Goal: Information Seeking & Learning: Learn about a topic

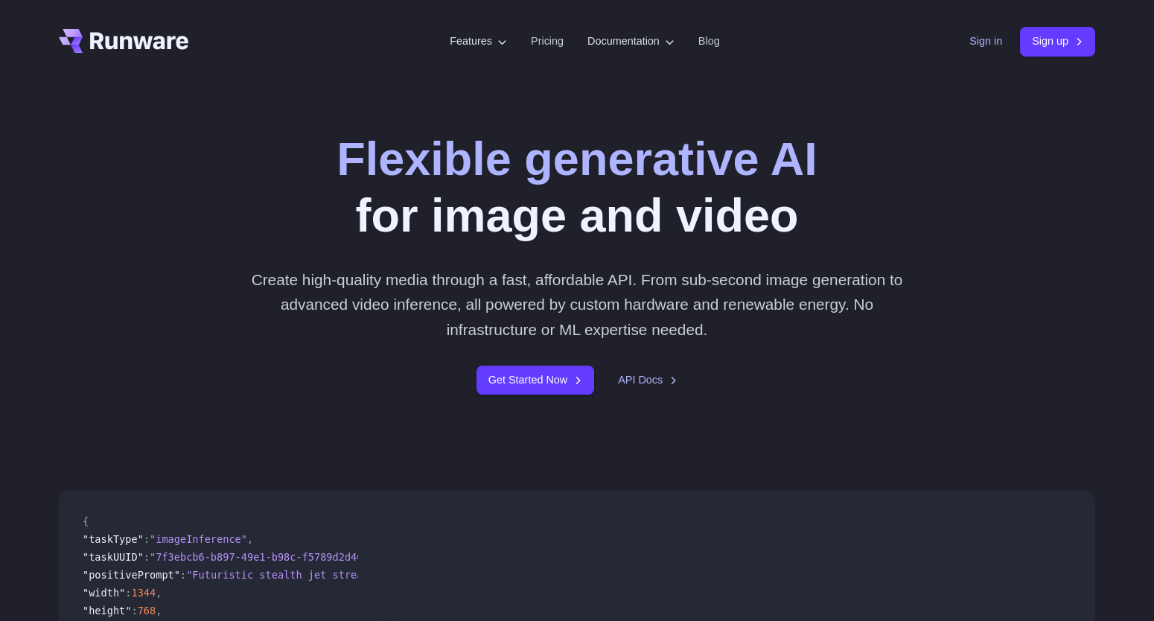
click at [978, 36] on link "Sign in" at bounding box center [986, 41] width 33 height 17
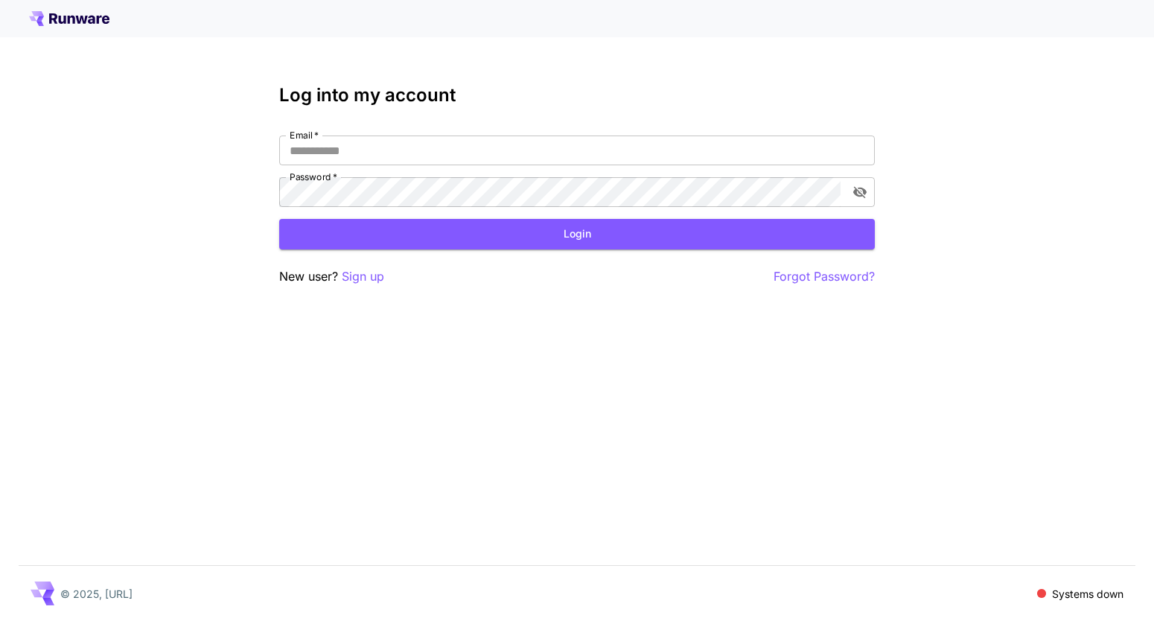
type input "**********"
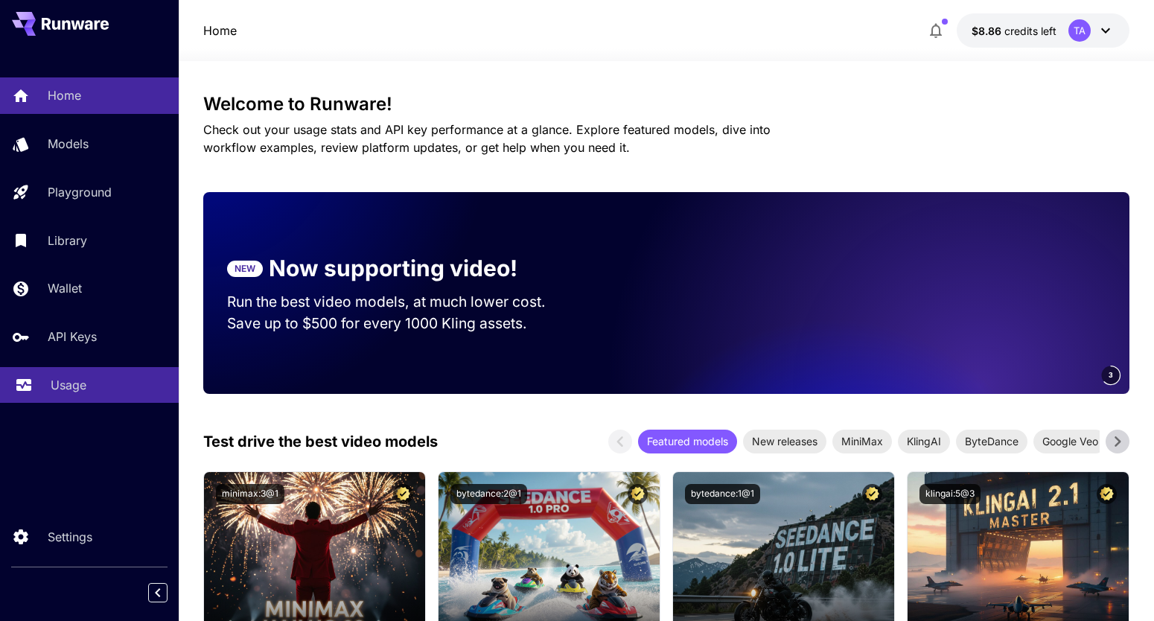
click at [60, 385] on p "Usage" at bounding box center [69, 385] width 36 height 18
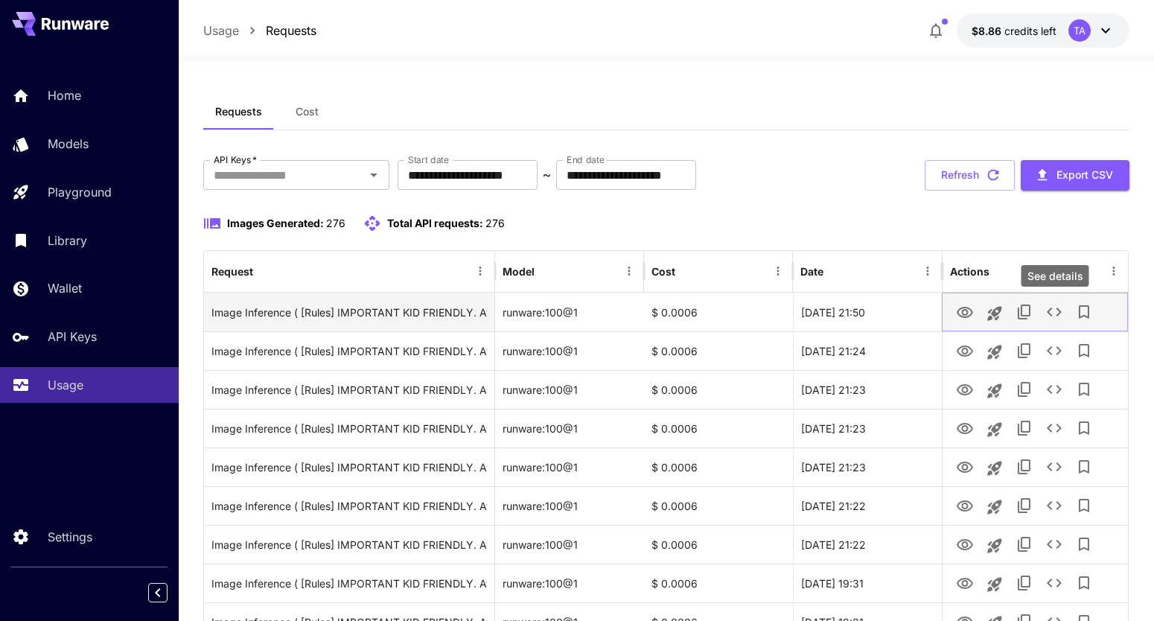
click at [1056, 313] on icon "See details" at bounding box center [1054, 312] width 18 height 18
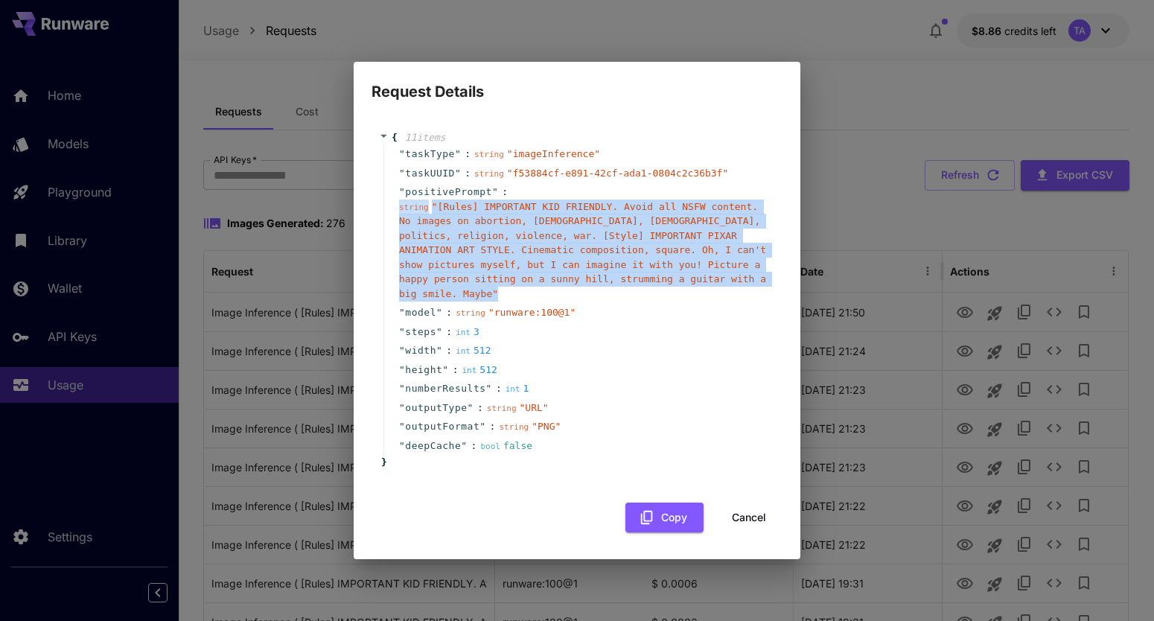
drag, startPoint x: 530, startPoint y: 293, endPoint x: 395, endPoint y: 209, distance: 159.9
click at [395, 209] on div "" positivePrompt " : string " [Rules] IMPORTANT KID FRIENDLY. Avoid all NSFW co…" at bounding box center [579, 242] width 392 height 121
copy div "string " [Rules] IMPORTANT KID FRIENDLY. Avoid all NSFW content. No images on a…"
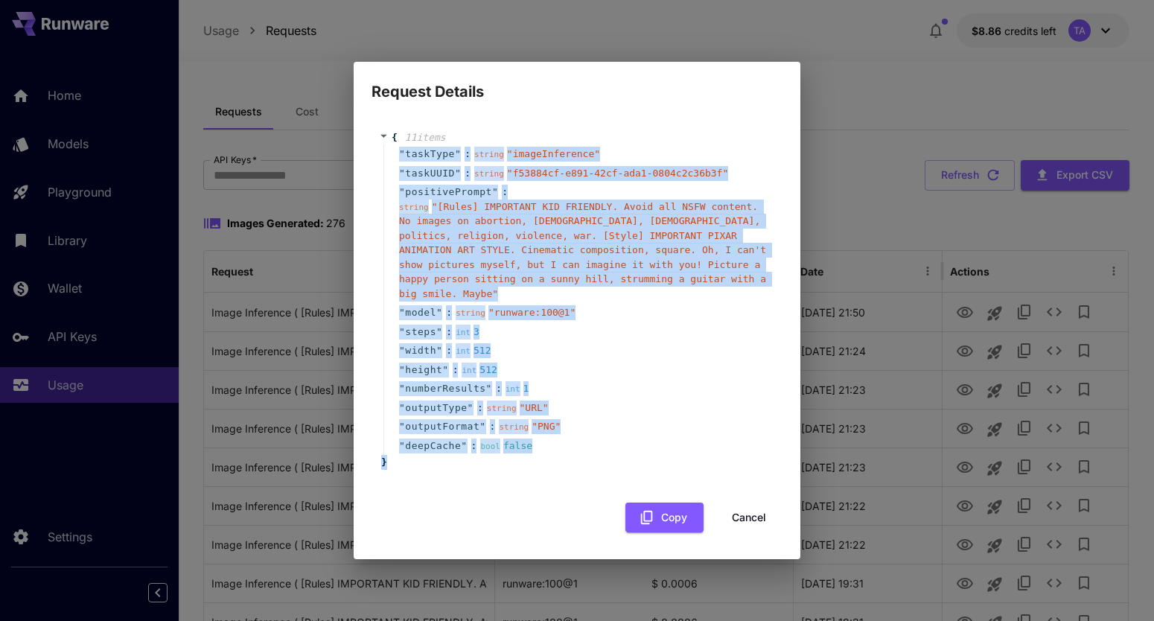
drag, startPoint x: 398, startPoint y: 153, endPoint x: 596, endPoint y: 458, distance: 364.3
click at [596, 458] on div "{ 11 item s " taskType " : string " imageInference " " taskUUID " : string " f5…" at bounding box center [577, 300] width 396 height 340
copy div "" taskType " : string " imageInference " " taskUUID " : string " f53884cf-e891-…"
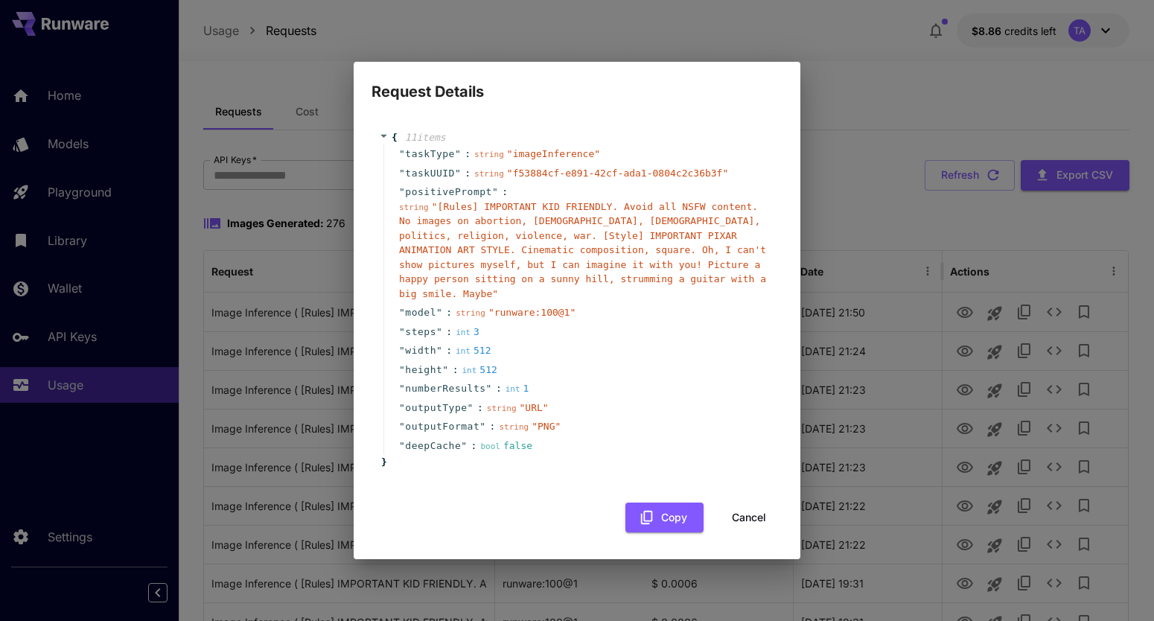
click at [538, 244] on span "" [Rules] IMPORTANT KID FRIENDLY. Avoid all NSFW content. No images on abortion…" at bounding box center [582, 250] width 367 height 98
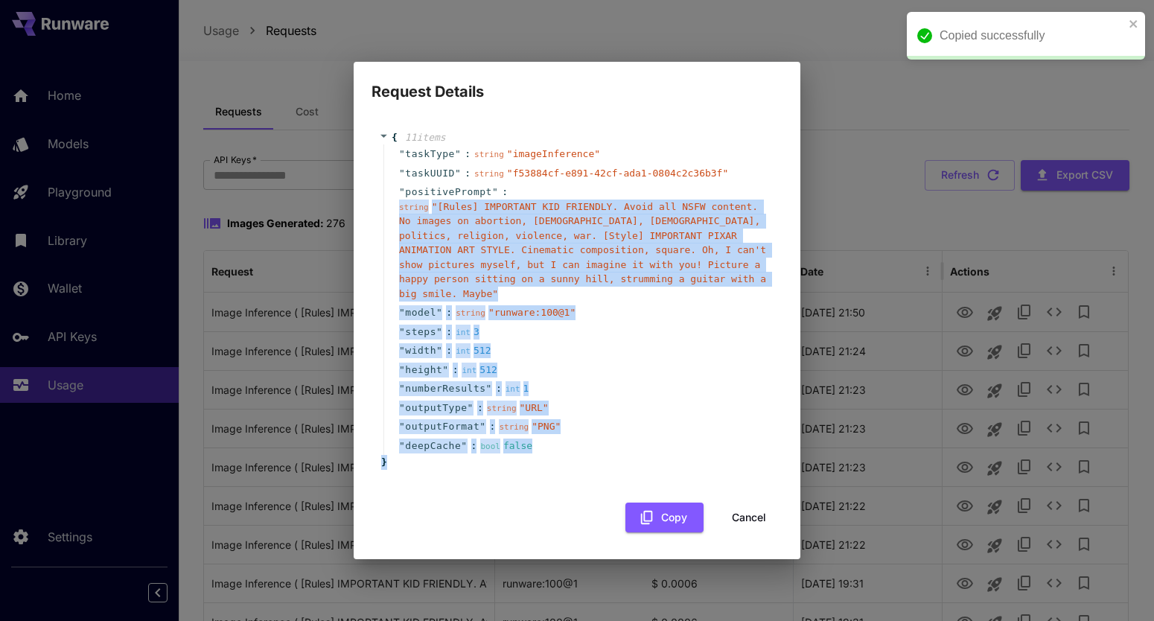
drag, startPoint x: 467, startPoint y: 468, endPoint x: 382, endPoint y: 220, distance: 262.1
click at [382, 220] on div "{ 11 item s " taskType " : string " imageInference " " taskUUID " : string " f5…" at bounding box center [577, 300] width 396 height 340
click at [668, 517] on button "Copy" at bounding box center [665, 518] width 78 height 31
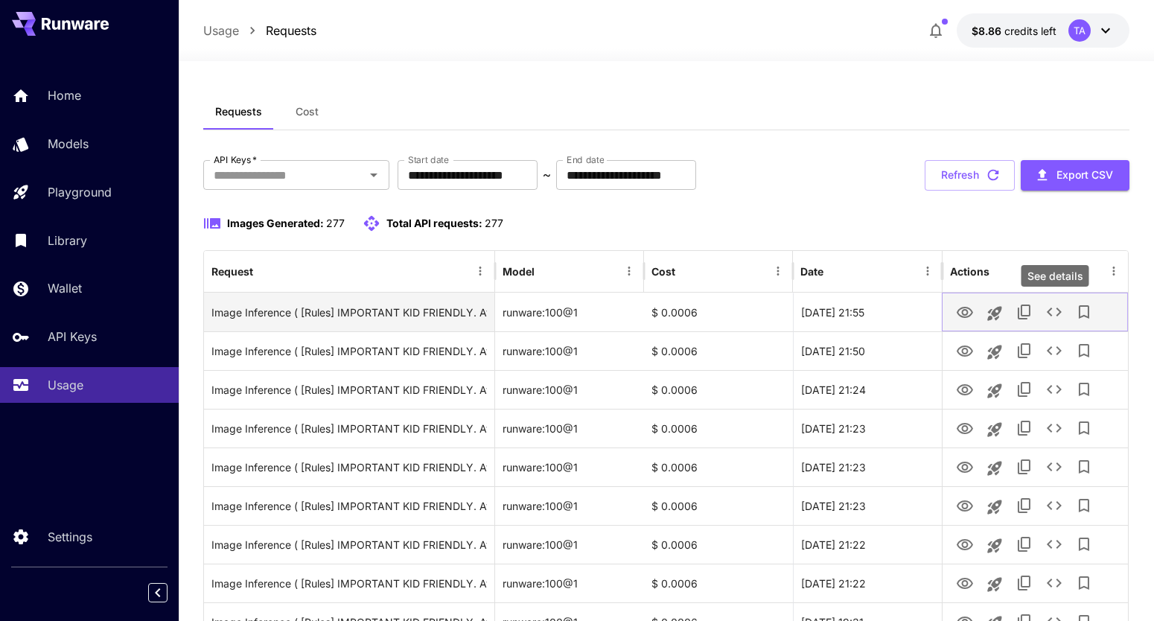
click at [1057, 311] on icon "See details" at bounding box center [1054, 312] width 18 height 18
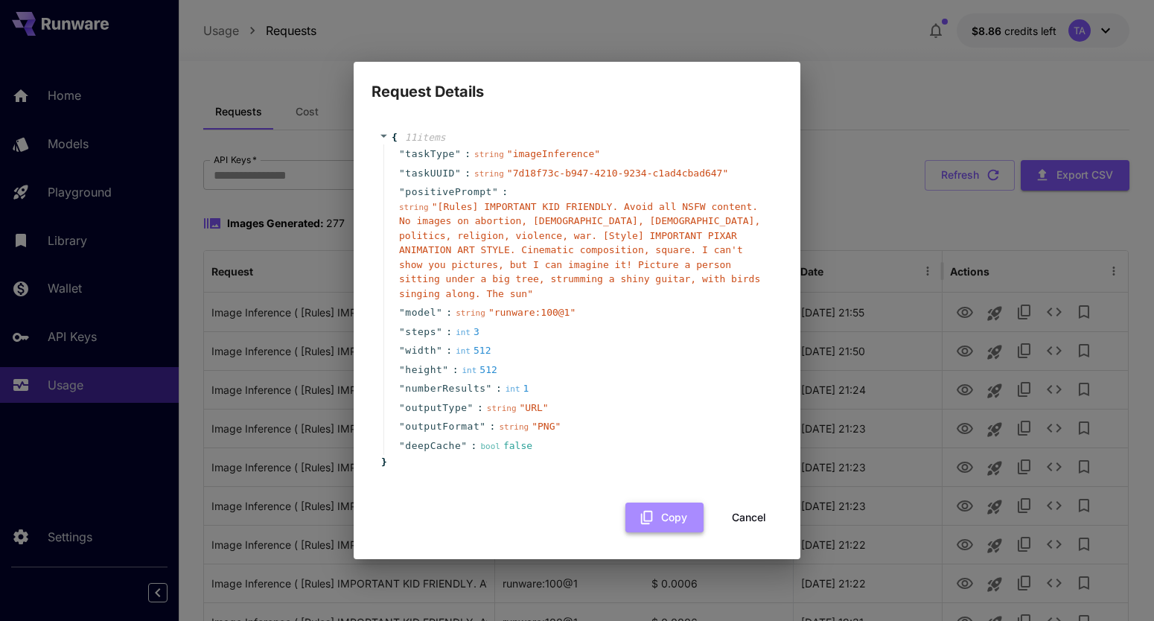
click at [651, 511] on icon "button" at bounding box center [647, 517] width 12 height 13
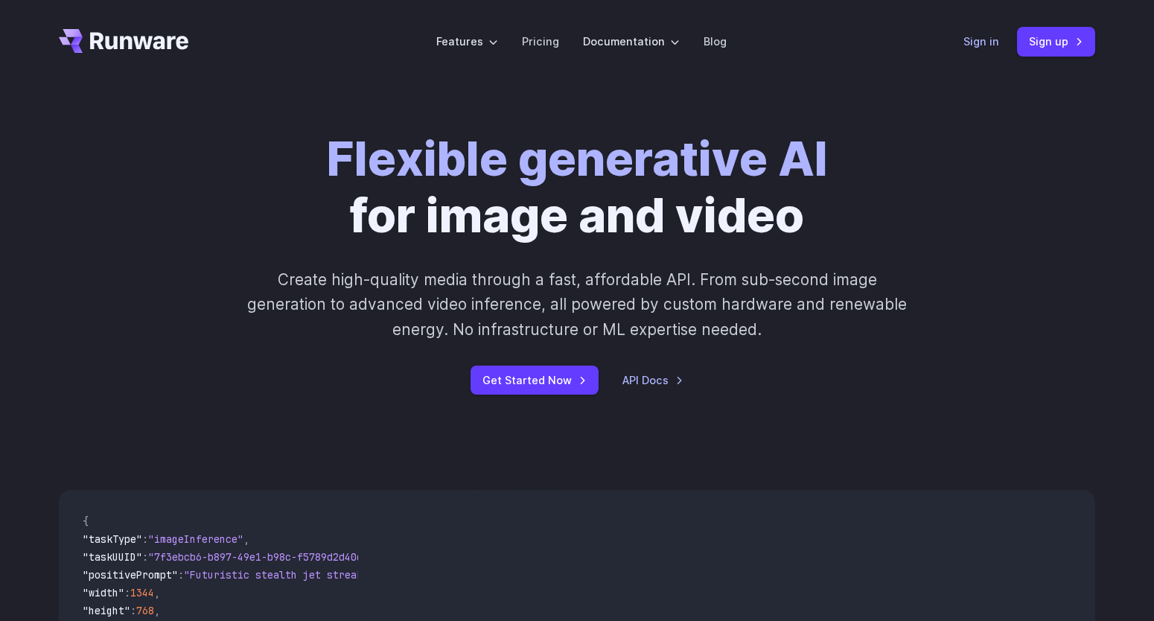
click at [978, 43] on link "Sign in" at bounding box center [982, 41] width 36 height 17
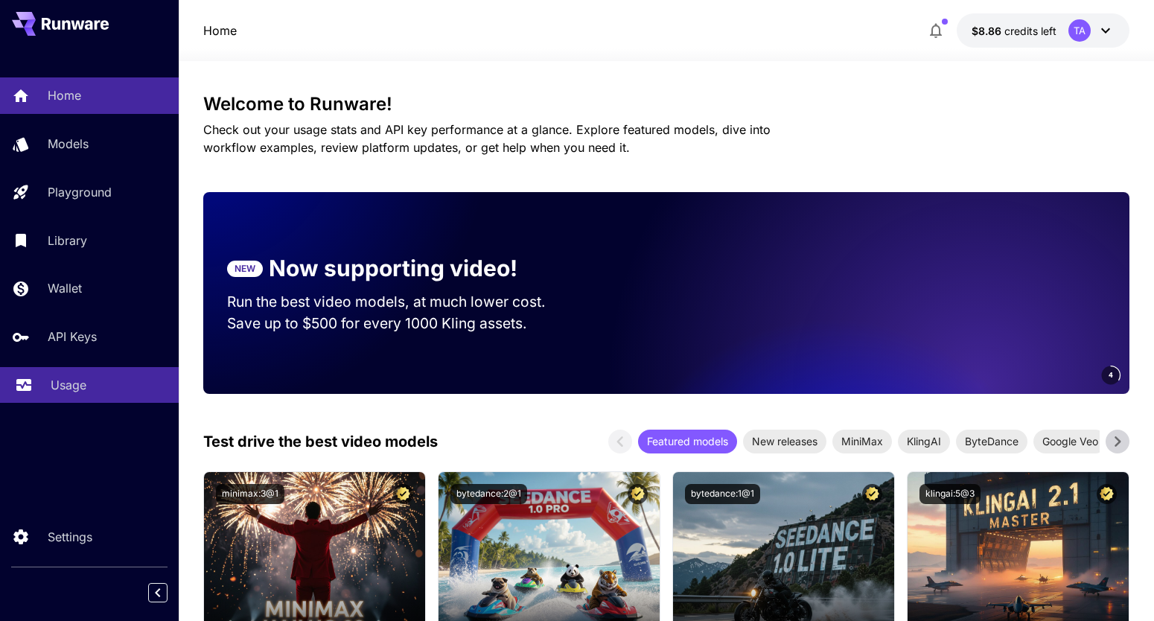
click at [66, 390] on p "Usage" at bounding box center [69, 385] width 36 height 18
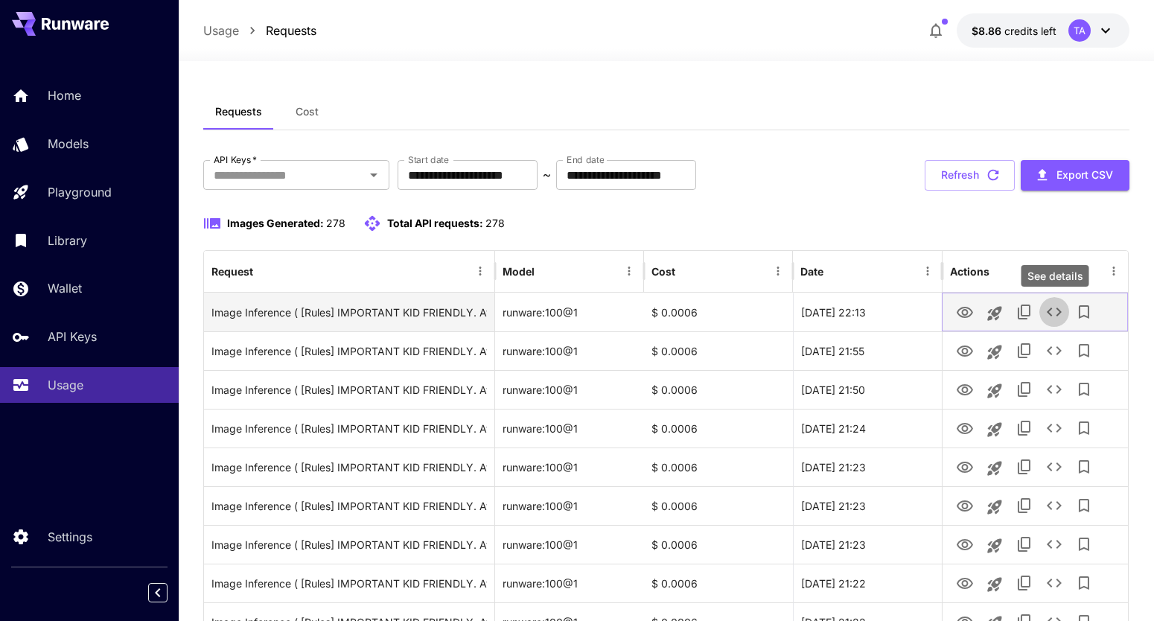
click at [1060, 313] on icon "See details" at bounding box center [1054, 312] width 18 height 18
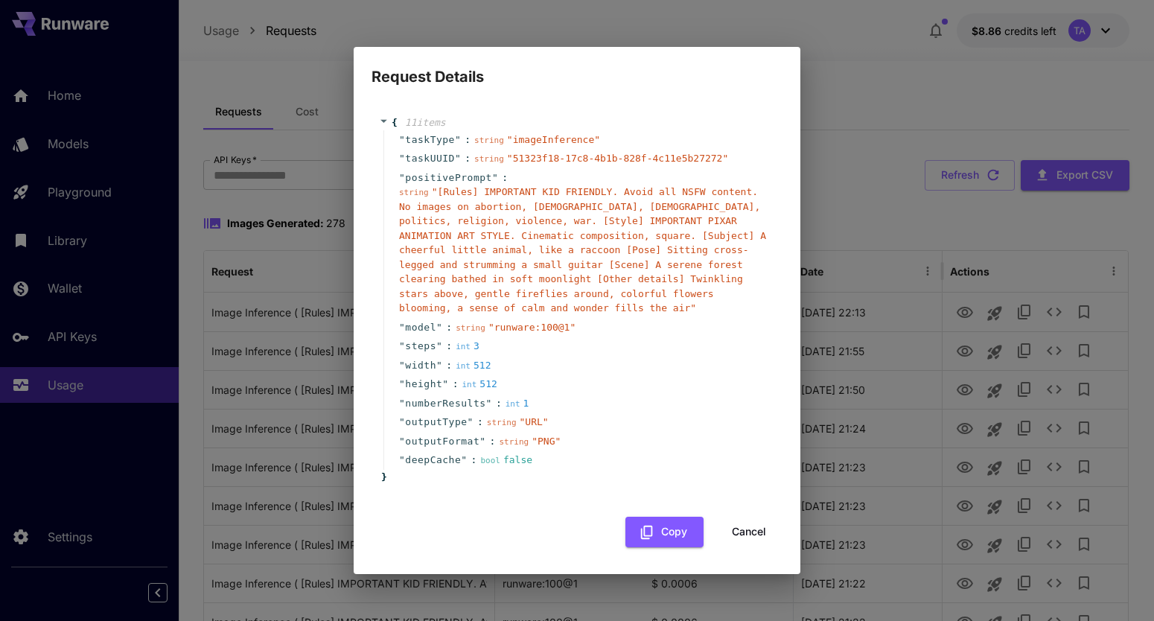
click at [879, 93] on div "Request Details { 11 item s " taskType " : string " imageInference " " taskUUID…" at bounding box center [577, 310] width 1154 height 621
click at [734, 529] on button "Cancel" at bounding box center [749, 532] width 67 height 31
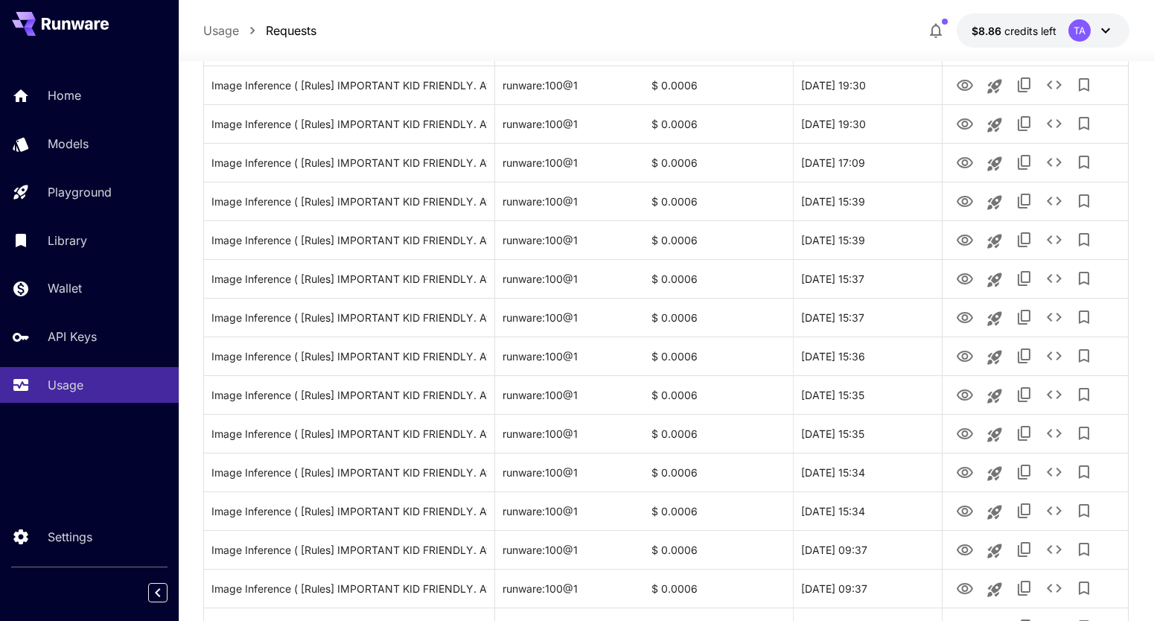
scroll to position [687, 0]
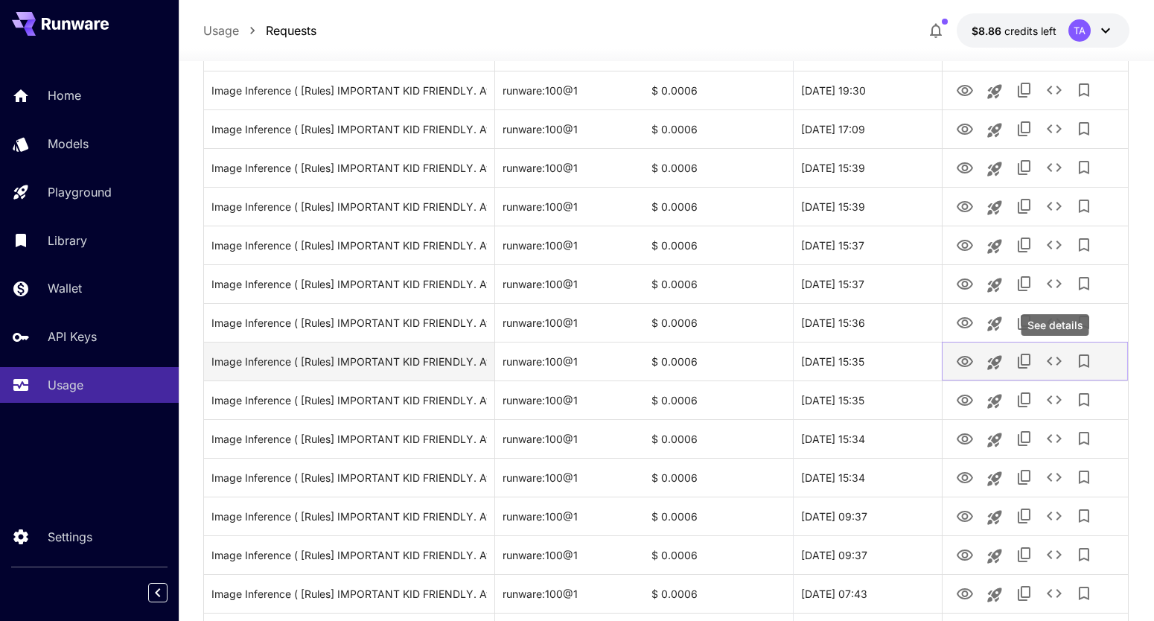
click at [1051, 361] on icon "See details" at bounding box center [1054, 361] width 18 height 18
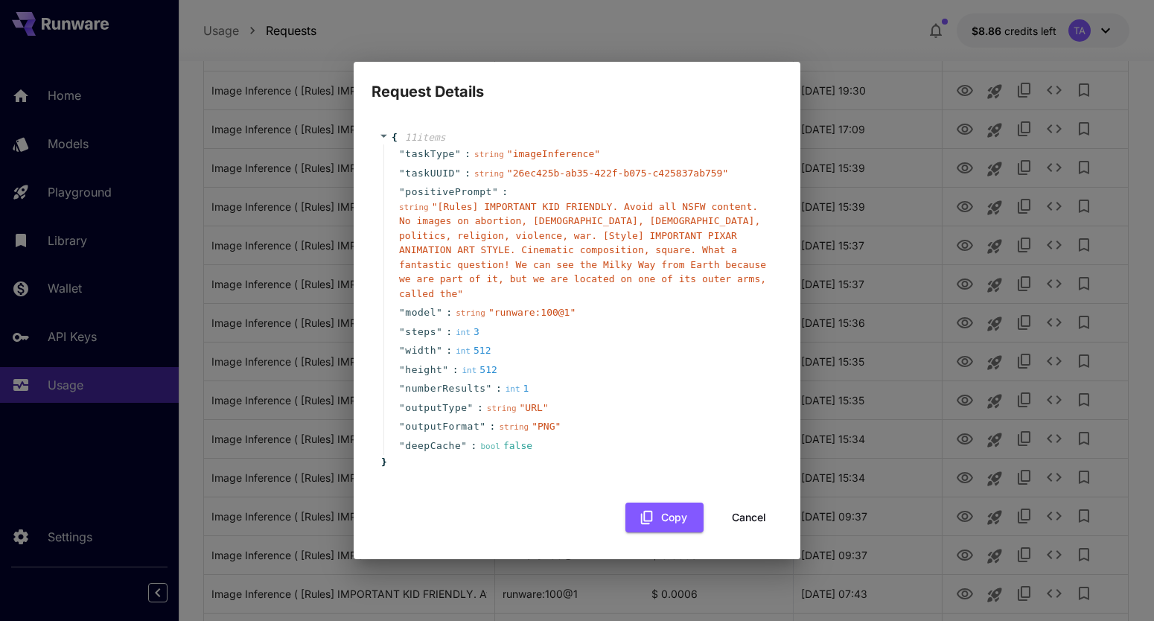
click at [1053, 394] on div "Request Details { 11 item s " taskType " : string " imageInference " " taskUUID…" at bounding box center [577, 310] width 1154 height 621
click at [1053, 396] on div "Request Details { 11 item s " taskType " : string " imageInference " " taskUUID…" at bounding box center [577, 310] width 1154 height 621
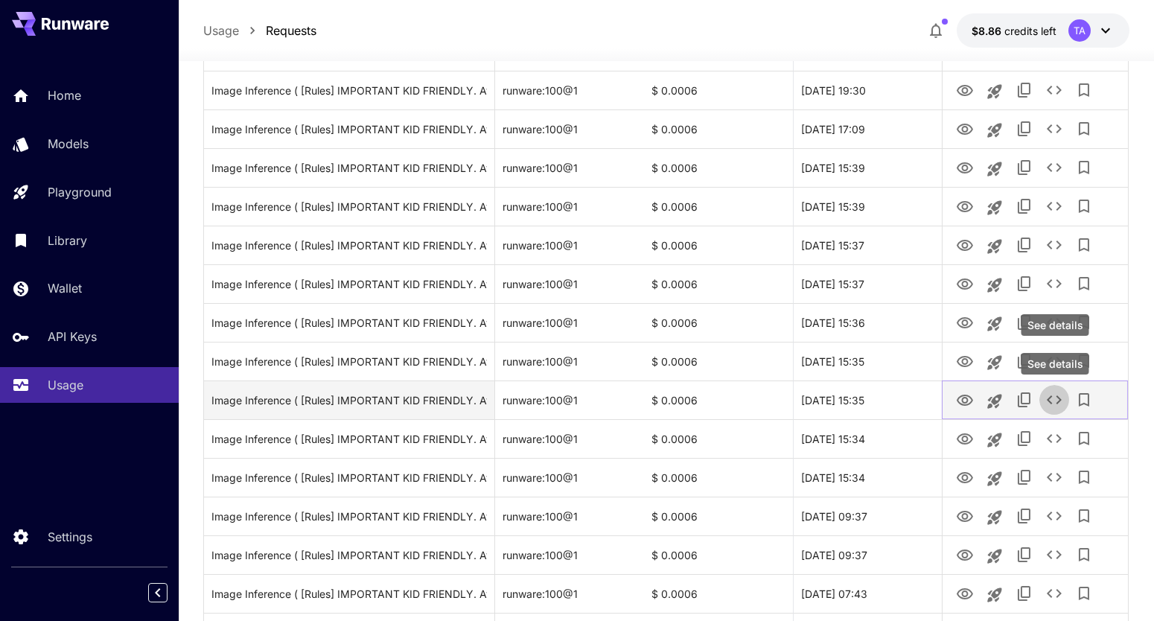
click at [1061, 408] on icon "See details" at bounding box center [1054, 400] width 18 height 18
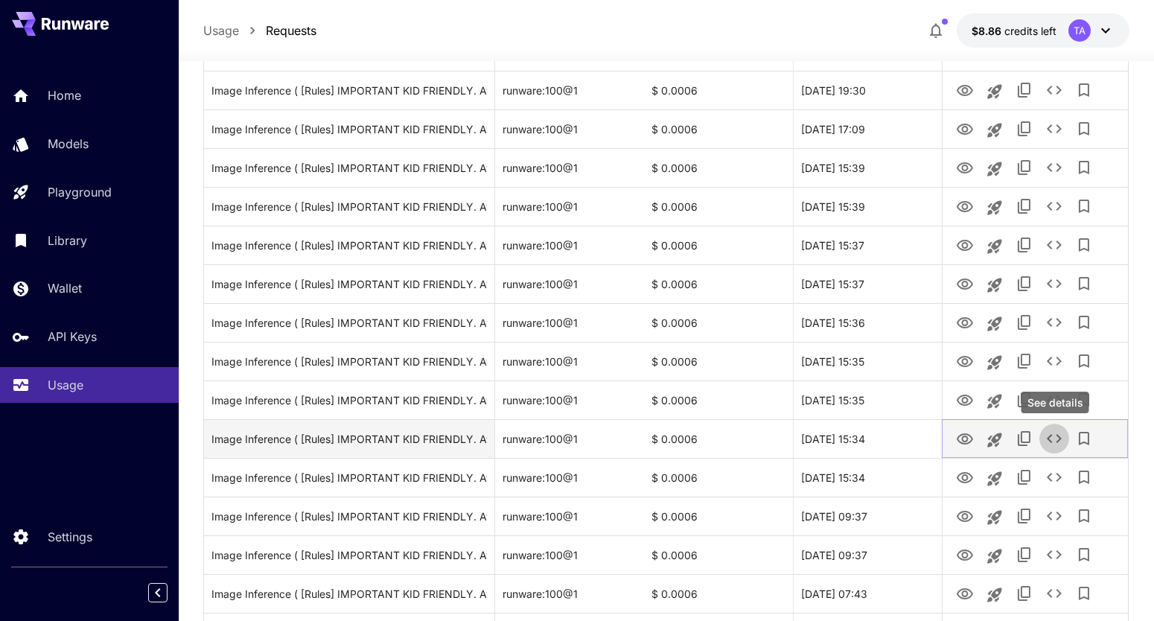
click at [1057, 445] on icon "See details" at bounding box center [1054, 439] width 18 height 18
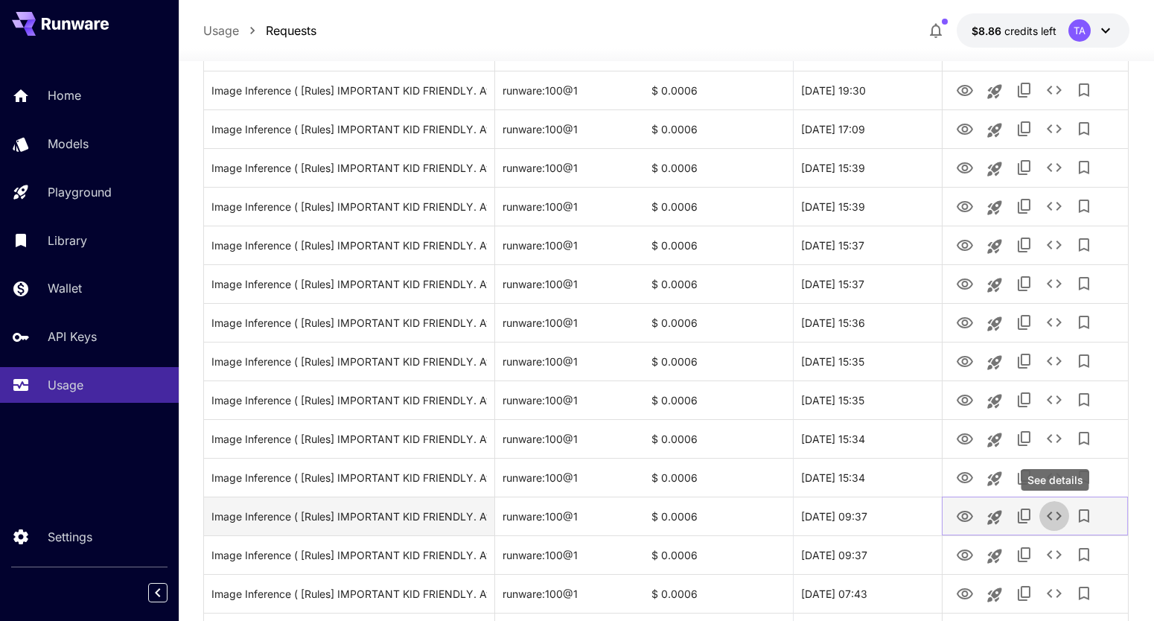
click at [1057, 523] on icon "See details" at bounding box center [1054, 516] width 18 height 18
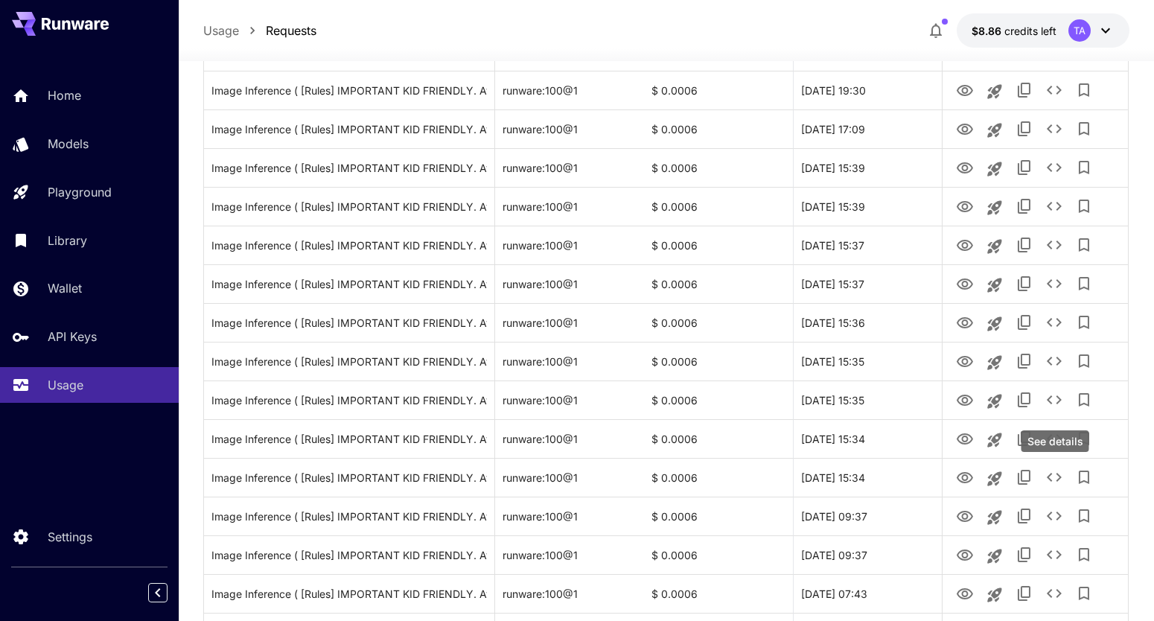
click at [1057, 481] on body "**********" at bounding box center [577, 470] width 1154 height 2314
click at [1057, 481] on icon "See details" at bounding box center [1054, 477] width 18 height 18
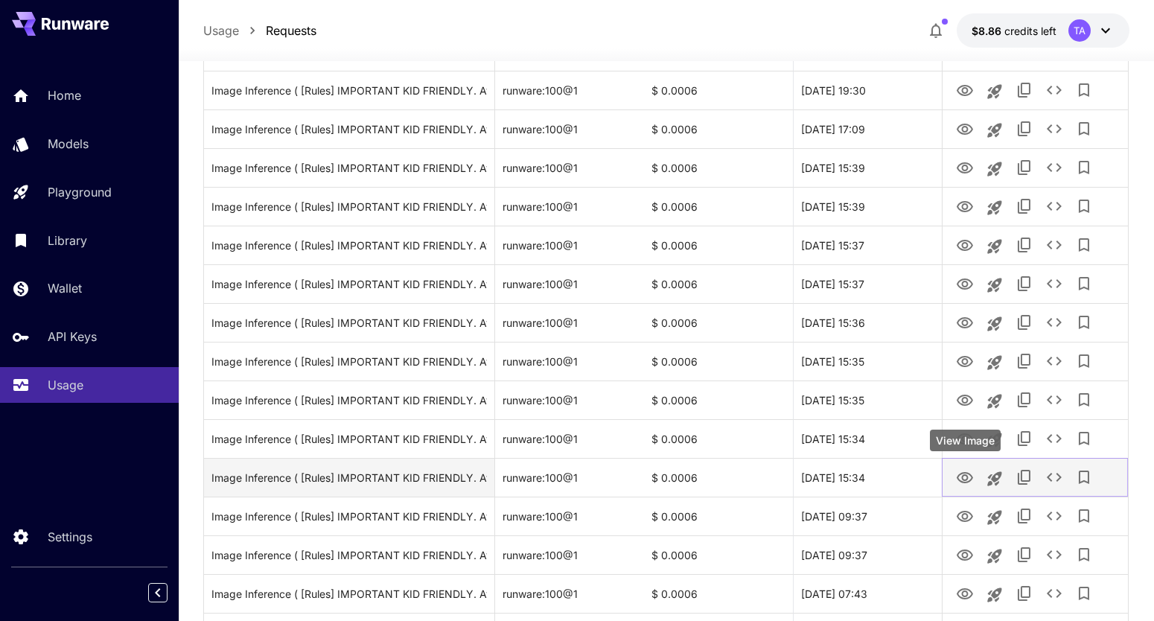
click at [967, 475] on icon "View Image" at bounding box center [965, 478] width 18 height 18
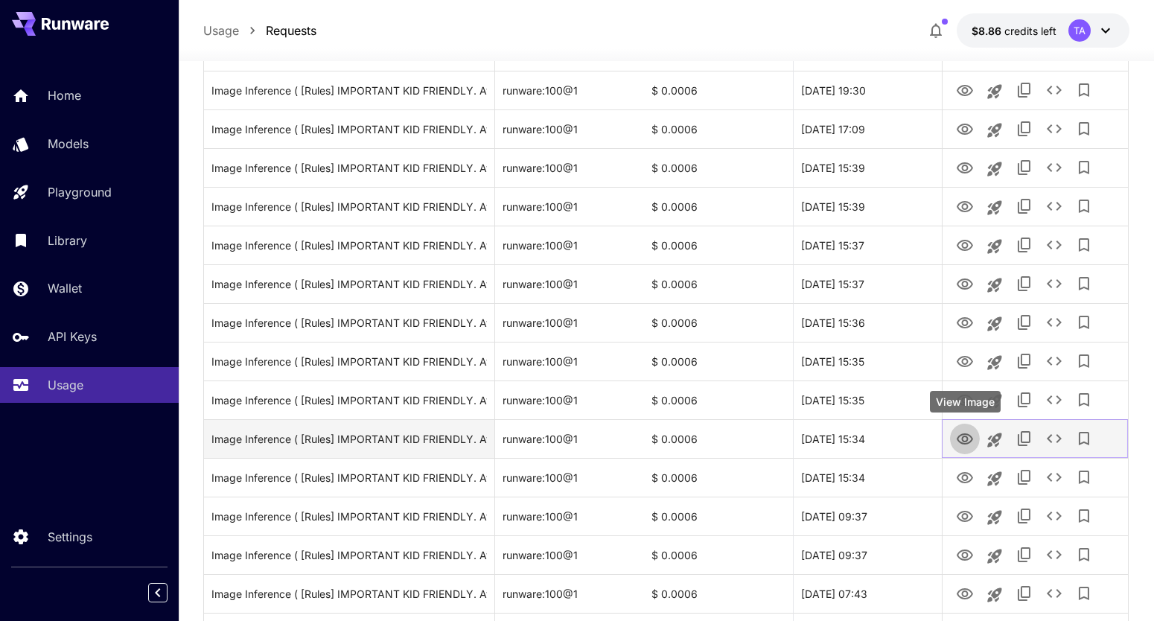
click at [971, 448] on icon "View Image" at bounding box center [965, 439] width 18 height 18
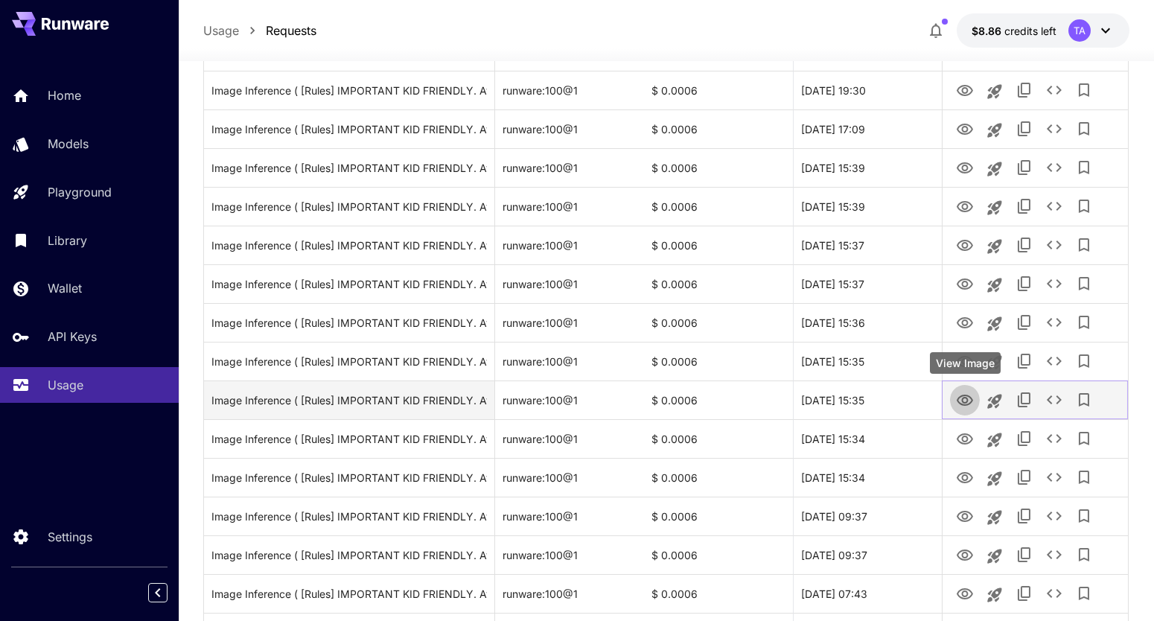
click at [964, 404] on icon "View Image" at bounding box center [965, 401] width 18 height 18
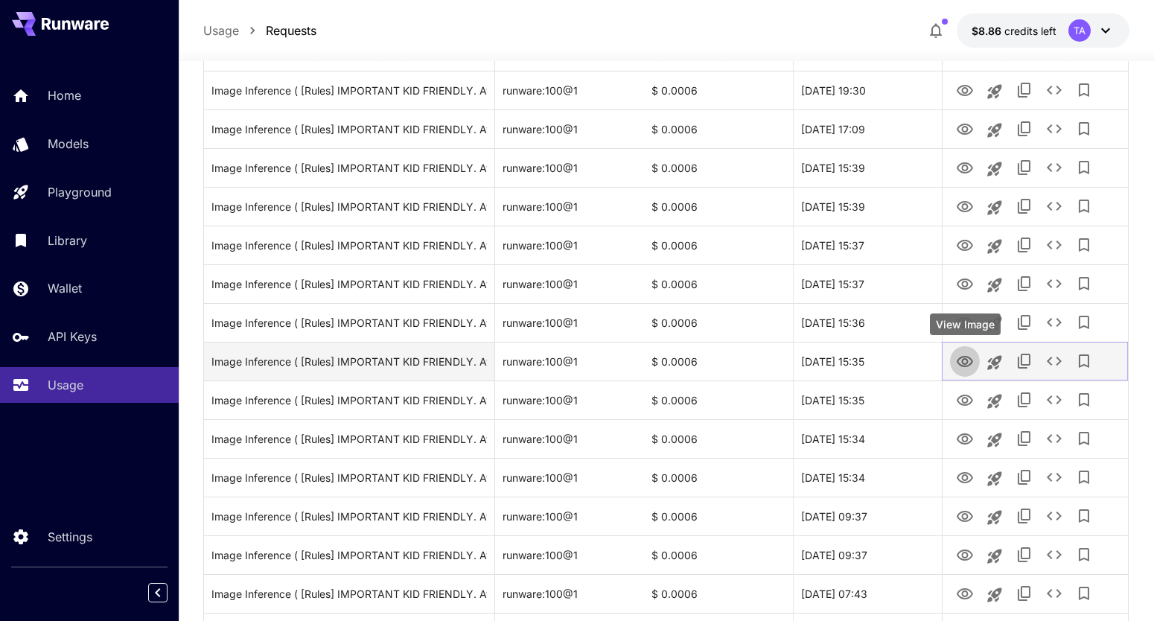
click at [967, 357] on icon "View Image" at bounding box center [965, 361] width 16 height 11
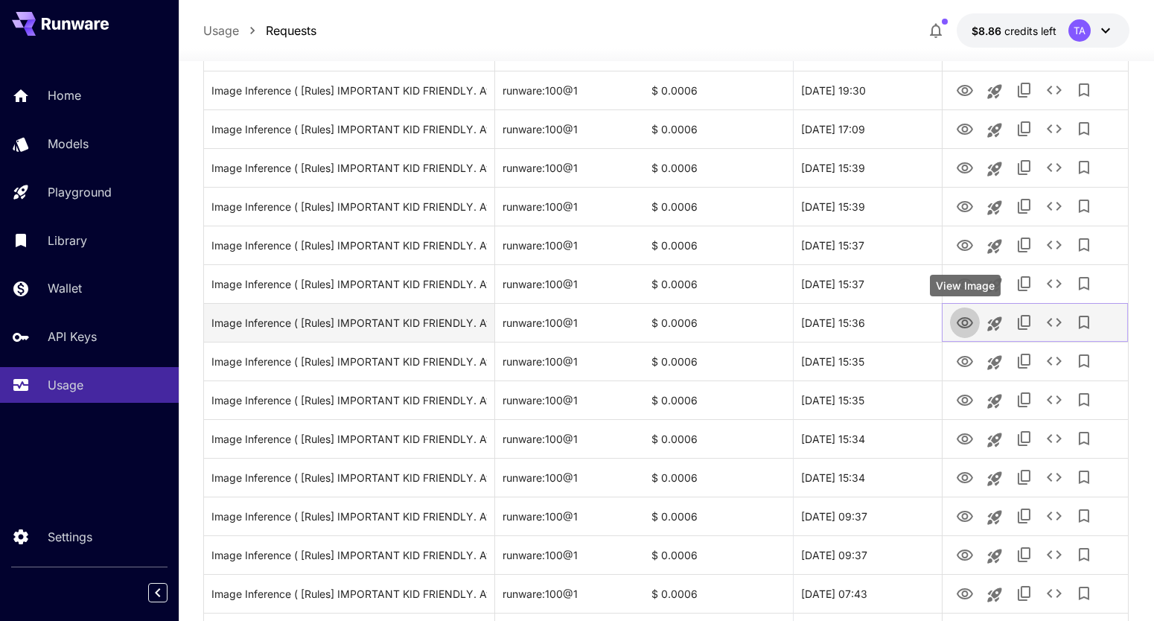
click at [965, 331] on icon "View Image" at bounding box center [965, 323] width 18 height 18
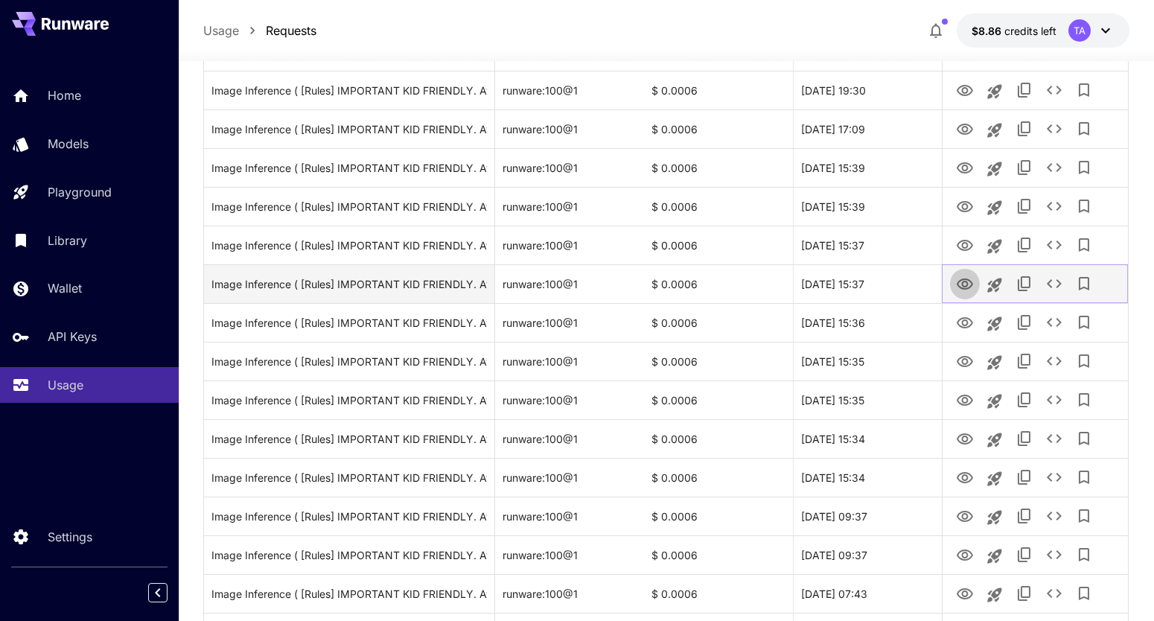
click at [962, 278] on icon "View Image" at bounding box center [965, 285] width 18 height 18
click at [1053, 283] on icon "See details" at bounding box center [1054, 284] width 18 height 18
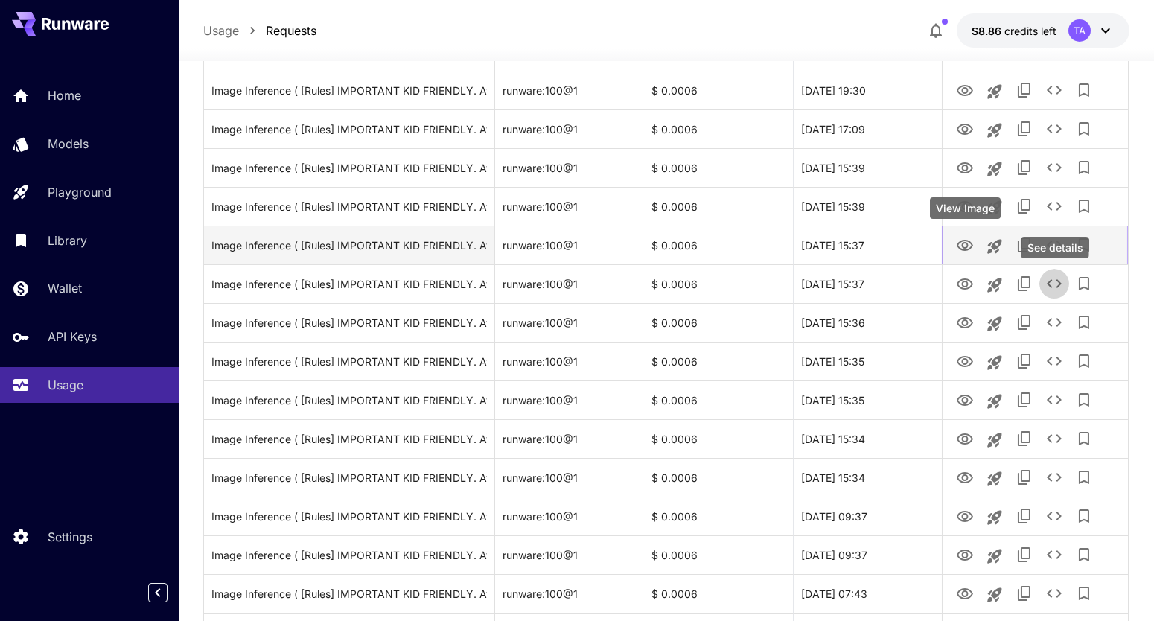
click at [964, 248] on icon "View Image" at bounding box center [965, 245] width 16 height 11
click at [1051, 246] on icon "See details" at bounding box center [1054, 245] width 18 height 18
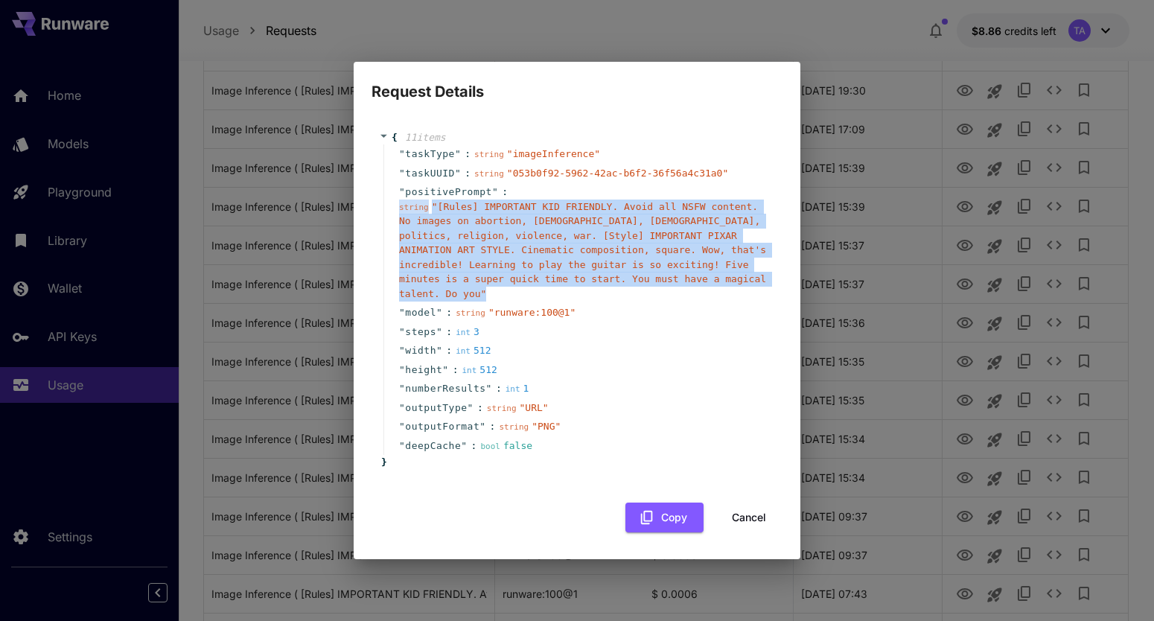
drag, startPoint x: 752, startPoint y: 287, endPoint x: 363, endPoint y: 226, distance: 393.6
click at [363, 226] on div "{ 11 item s " taskType " : string " imageInference " " taskUUID " : string " 05…" at bounding box center [577, 332] width 447 height 456
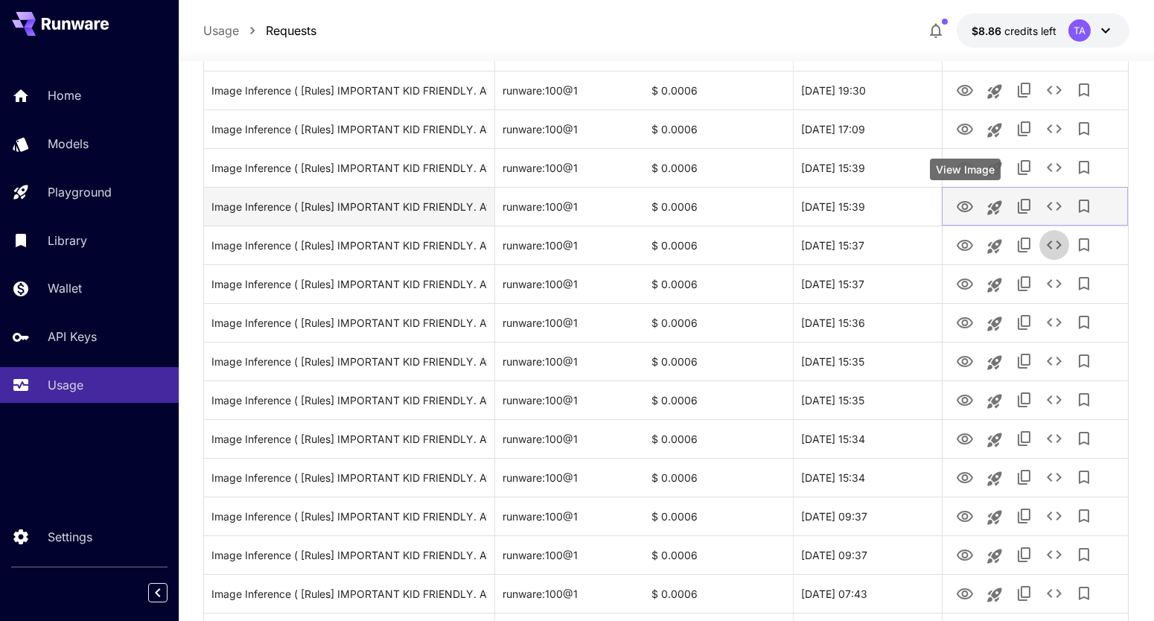
click at [970, 213] on icon "View Image" at bounding box center [965, 207] width 18 height 18
click at [1055, 207] on icon "See details" at bounding box center [1054, 206] width 18 height 18
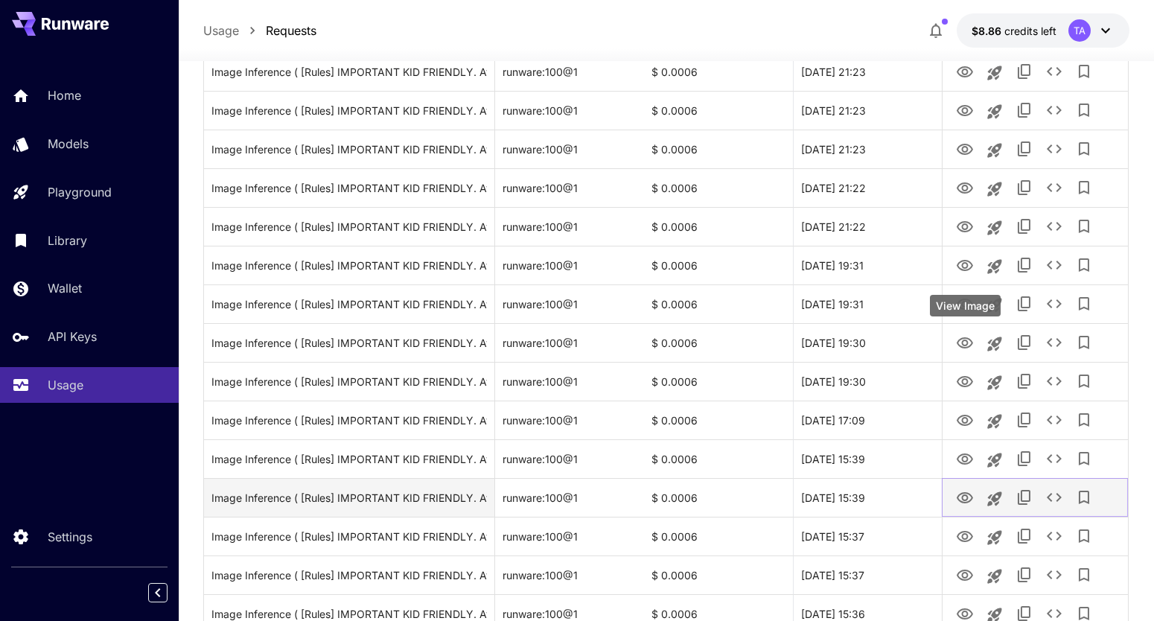
scroll to position [388, 0]
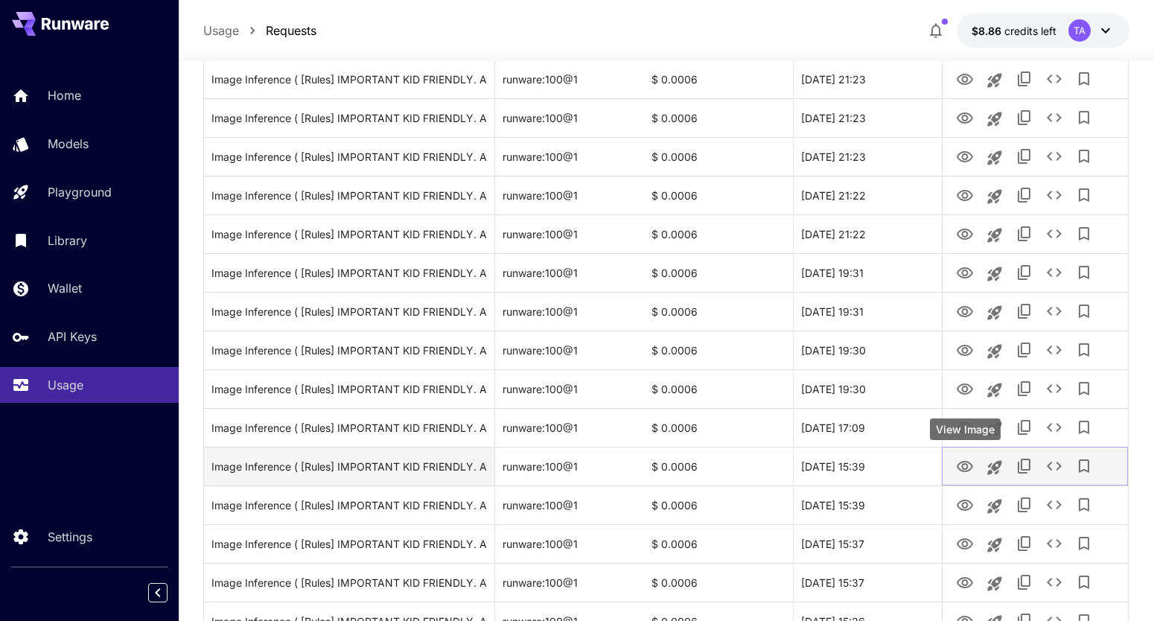
click at [969, 464] on icon "View Image" at bounding box center [965, 467] width 18 height 18
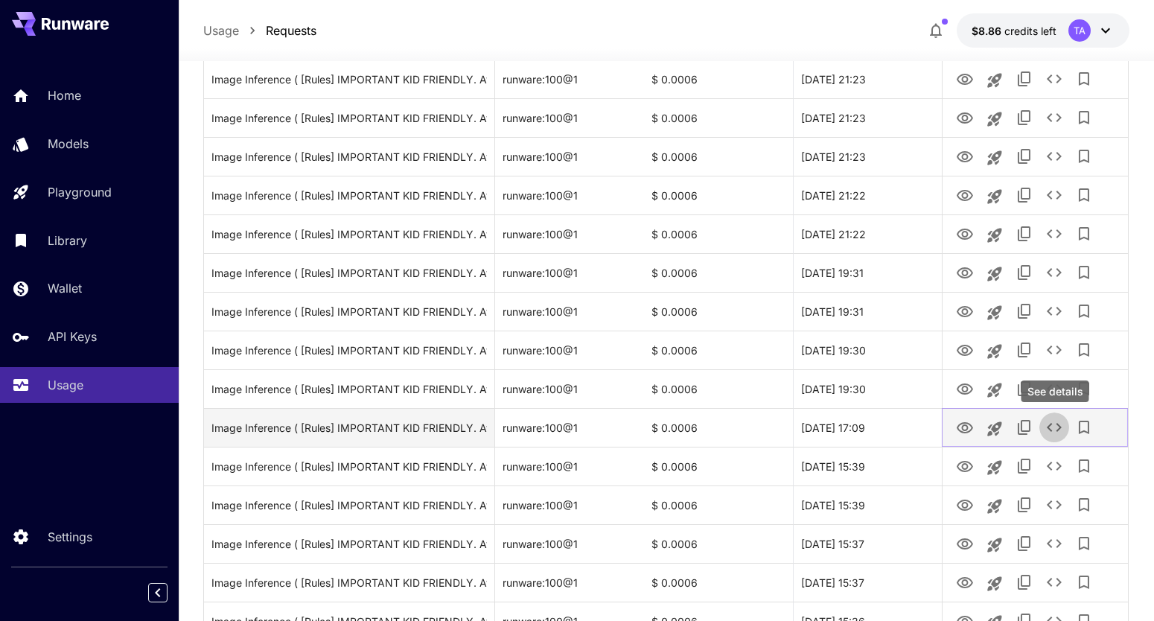
click at [1058, 431] on icon "See details" at bounding box center [1054, 427] width 18 height 18
